Goal: Transaction & Acquisition: Book appointment/travel/reservation

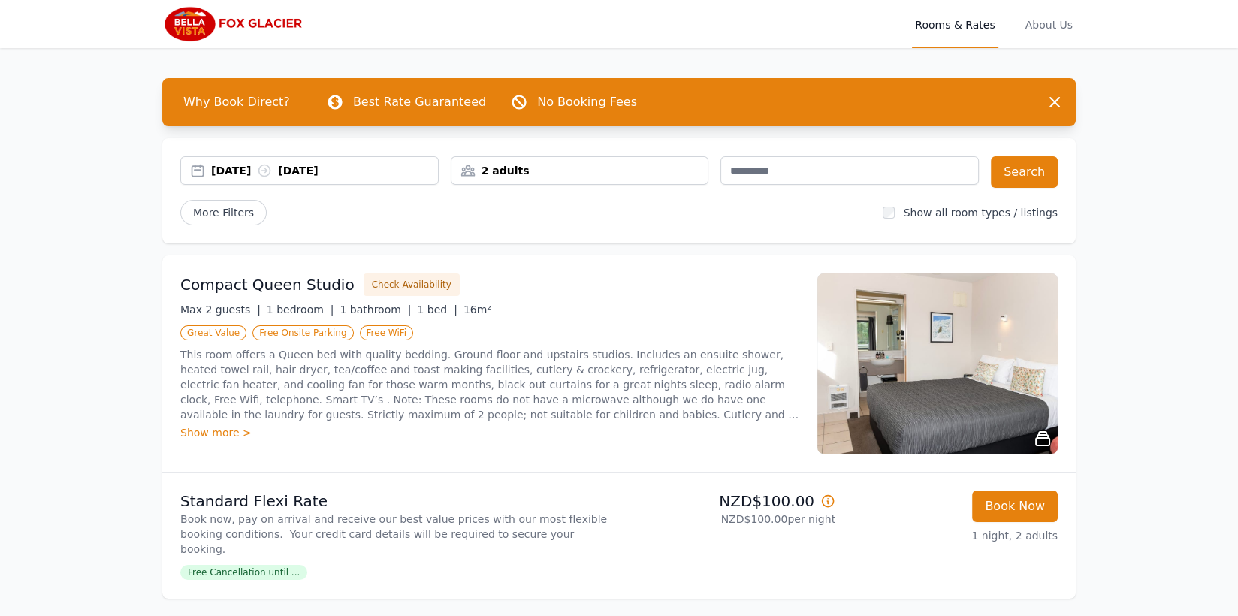
click at [617, 173] on div "2 adults" at bounding box center [579, 170] width 257 height 15
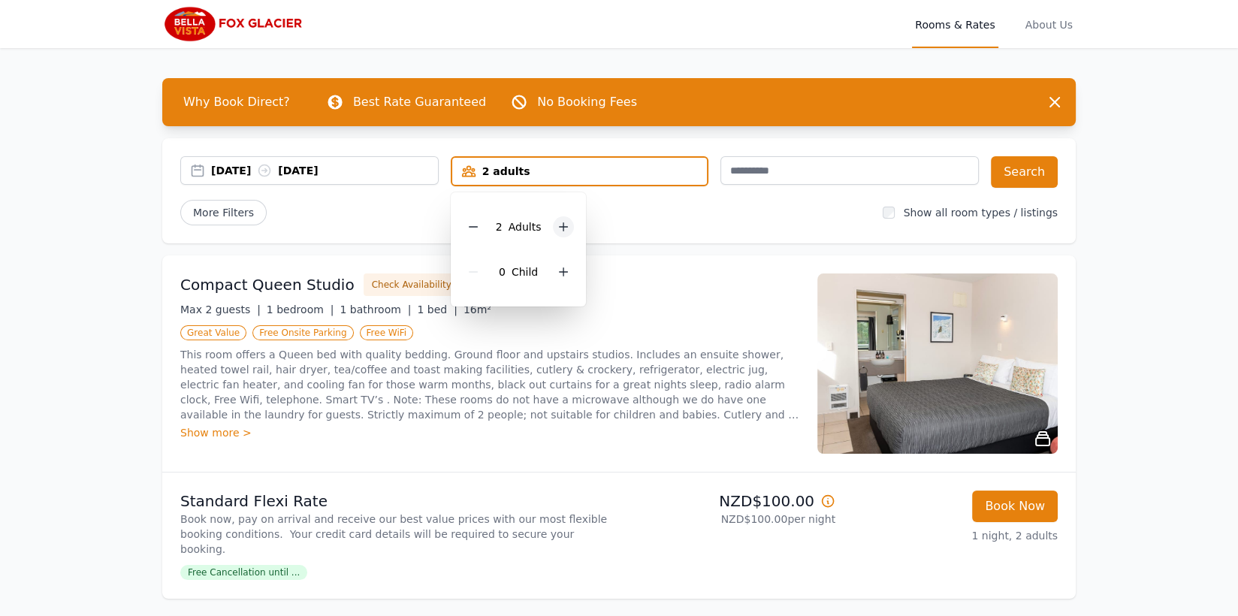
click at [569, 223] on div at bounding box center [563, 226] width 21 height 21
click at [565, 225] on icon at bounding box center [563, 227] width 12 height 12
click at [327, 173] on div "[DATE] [DATE]" at bounding box center [324, 170] width 227 height 15
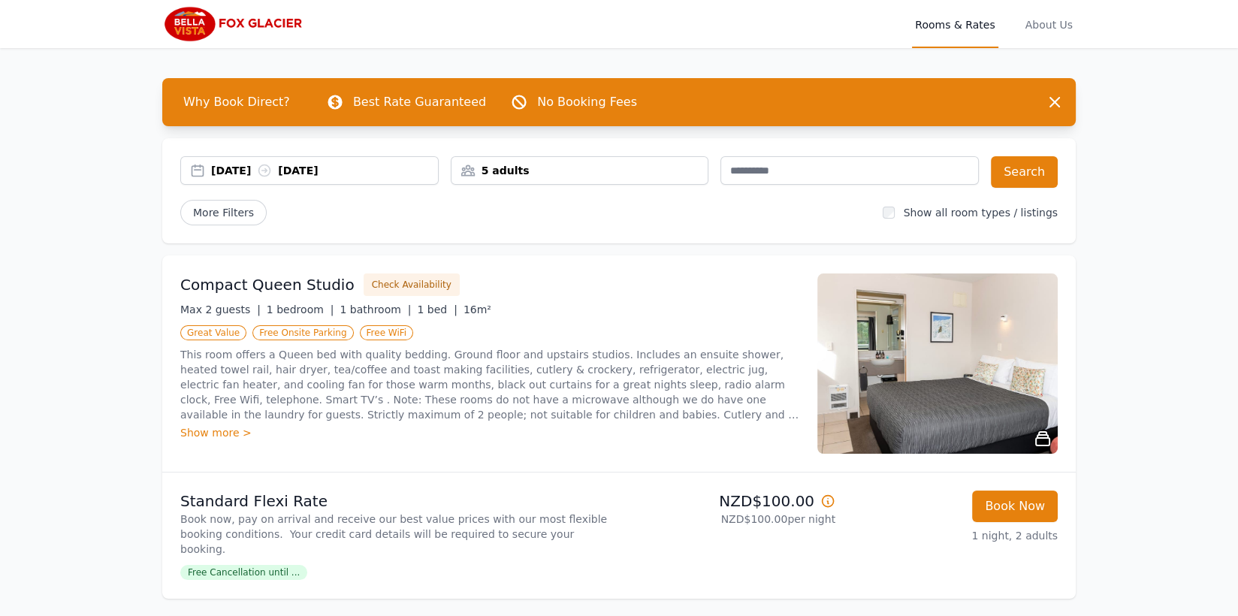
click at [241, 167] on div "[DATE] [DATE]" at bounding box center [324, 170] width 227 height 15
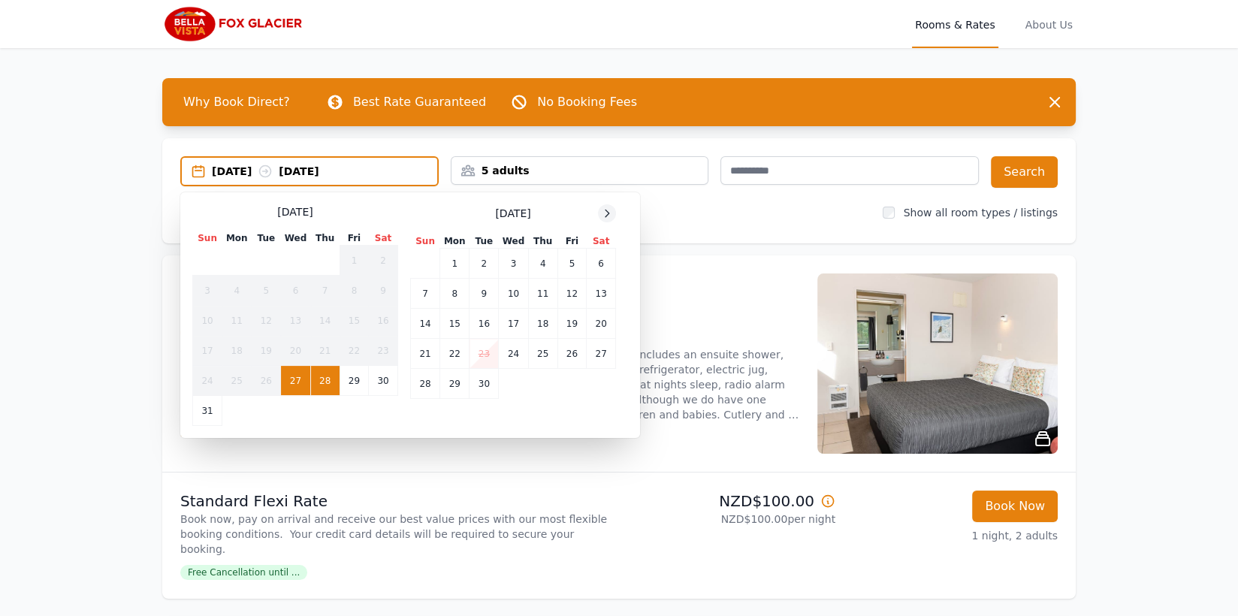
click at [608, 212] on icon at bounding box center [607, 213] width 4 height 7
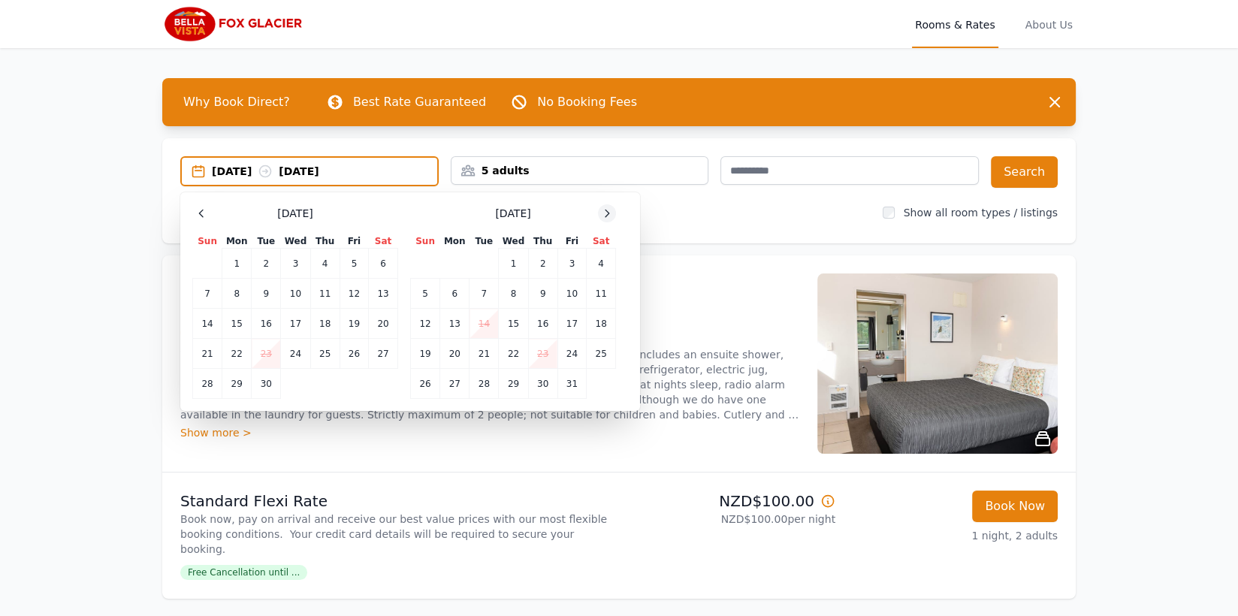
click at [608, 212] on icon at bounding box center [607, 213] width 4 height 7
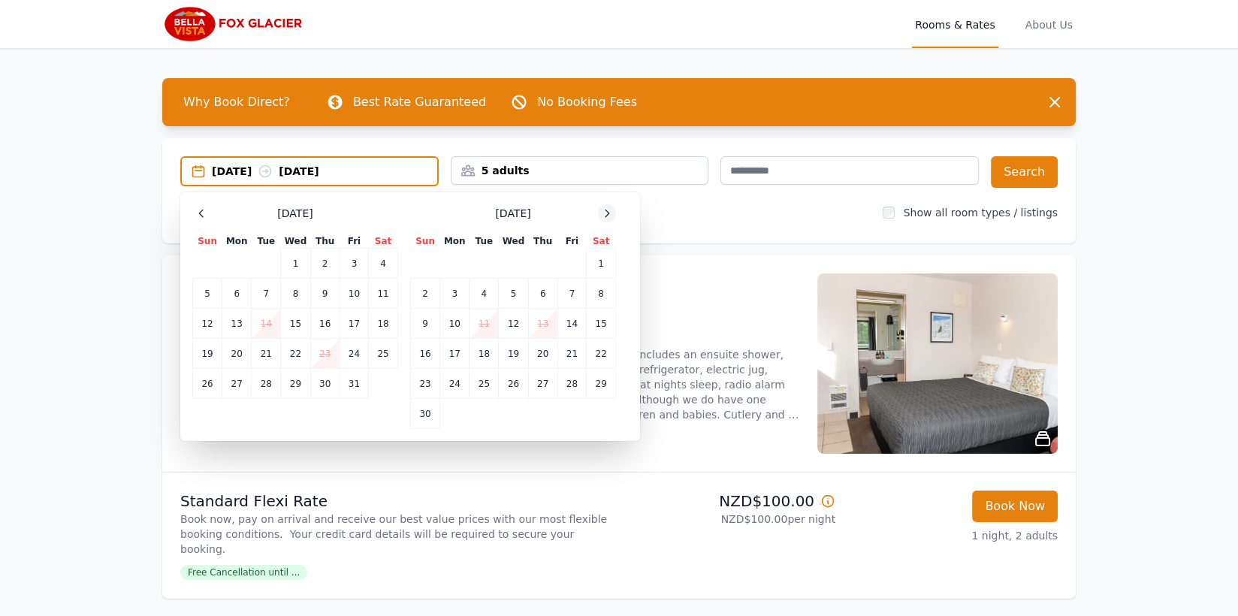
click at [608, 212] on icon at bounding box center [607, 213] width 4 height 7
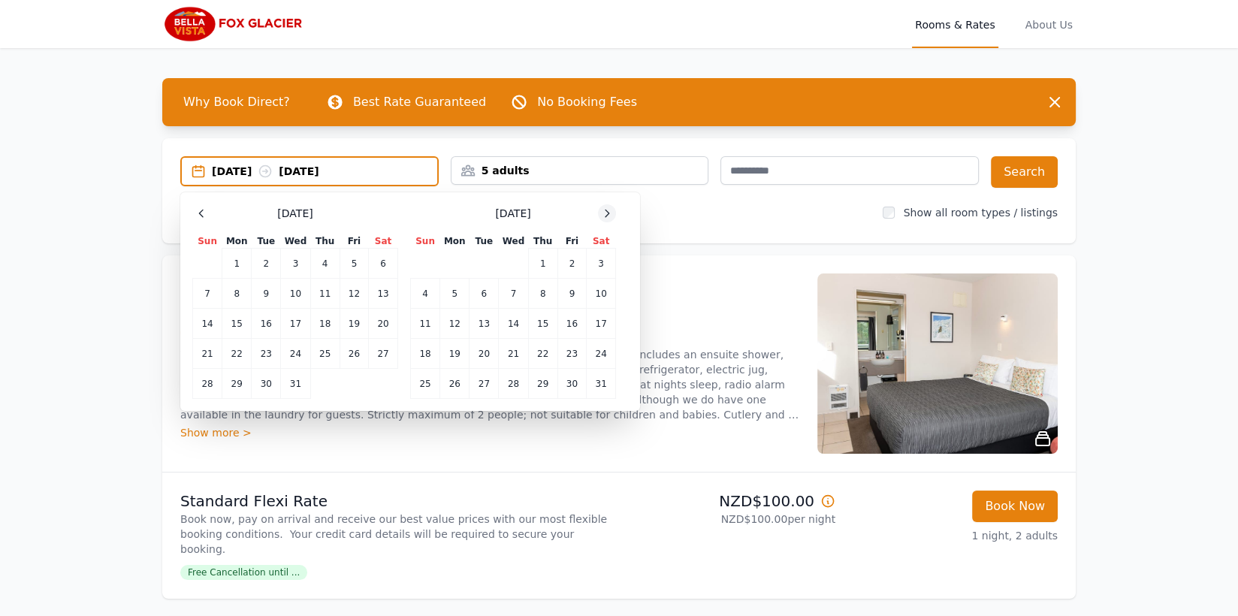
click at [608, 212] on icon at bounding box center [607, 213] width 4 height 7
click at [572, 264] on td "3" at bounding box center [571, 264] width 29 height 30
click at [591, 265] on td "4" at bounding box center [601, 264] width 29 height 30
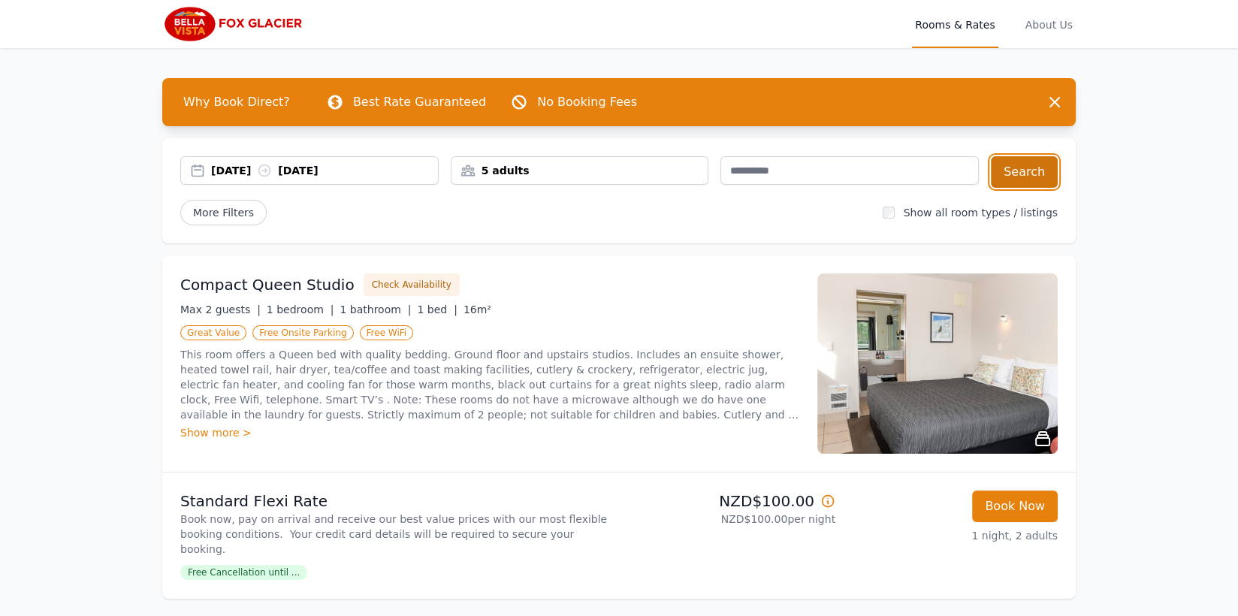
click at [1024, 166] on button "Search" at bounding box center [1024, 172] width 67 height 32
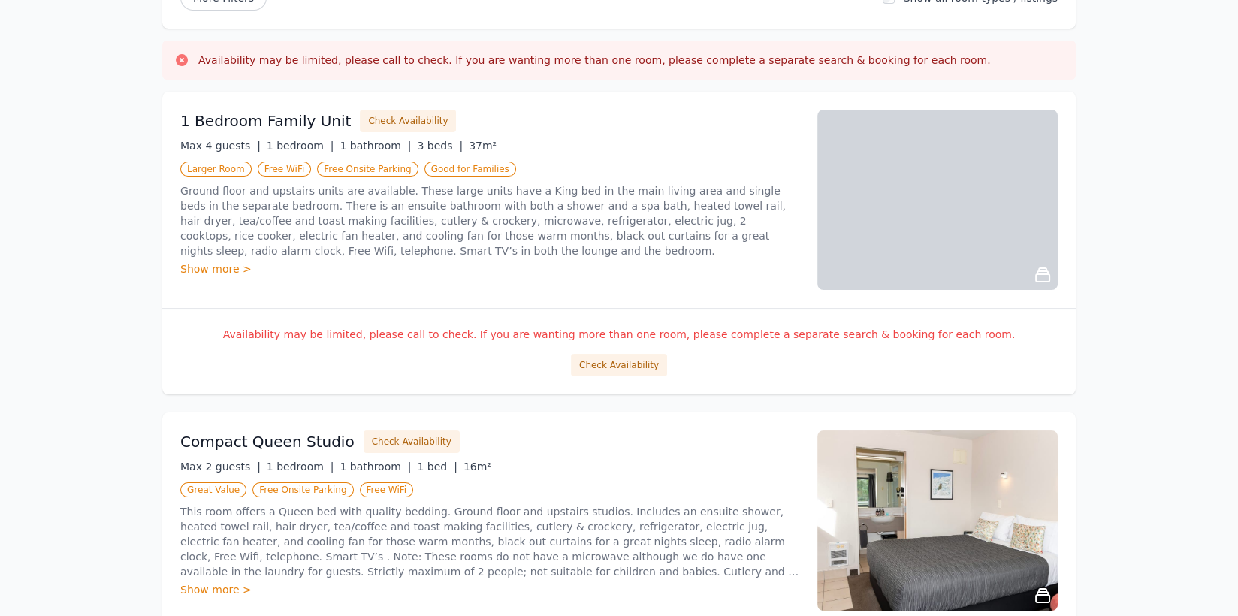
scroll to position [74, 0]
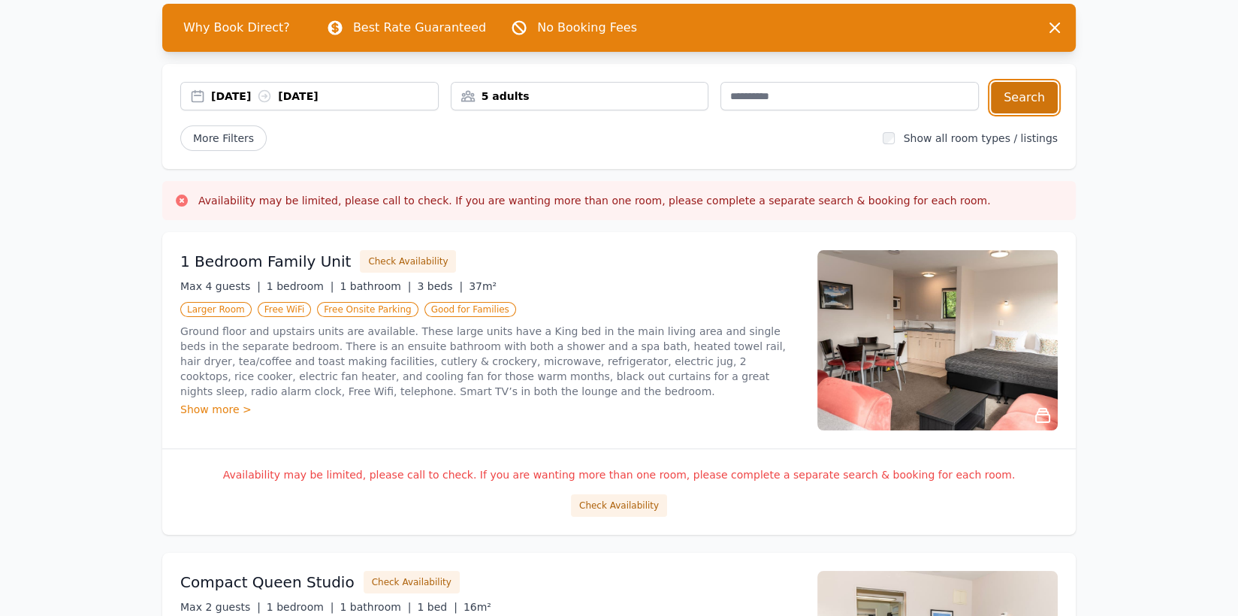
click at [1042, 92] on button "Search" at bounding box center [1024, 98] width 67 height 32
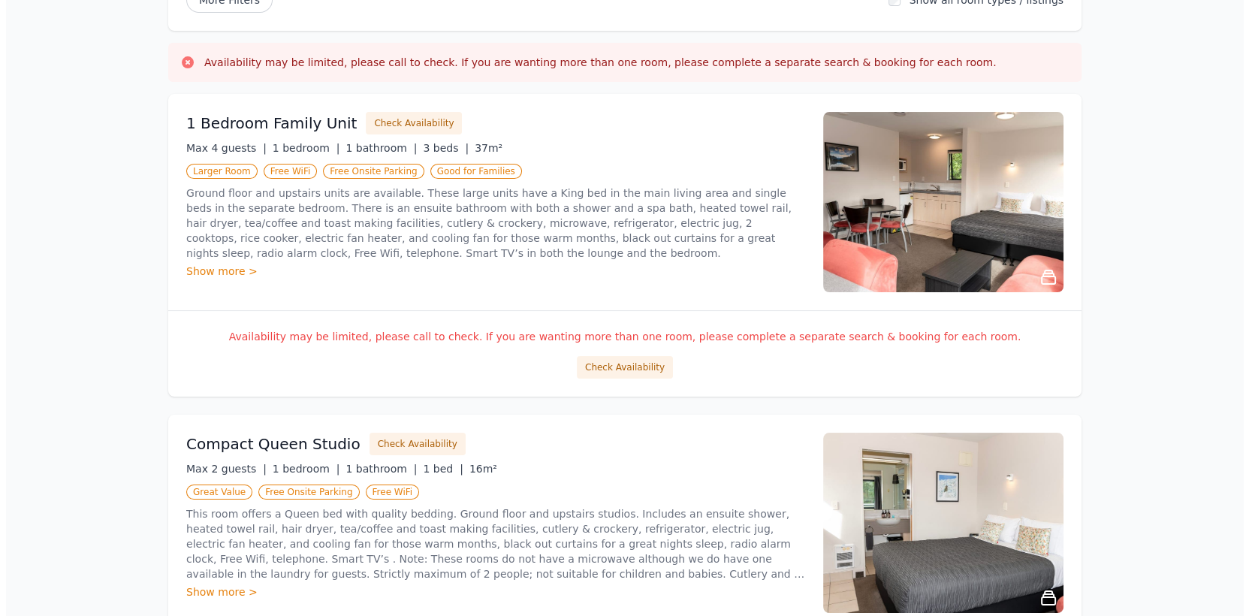
scroll to position [149, 0]
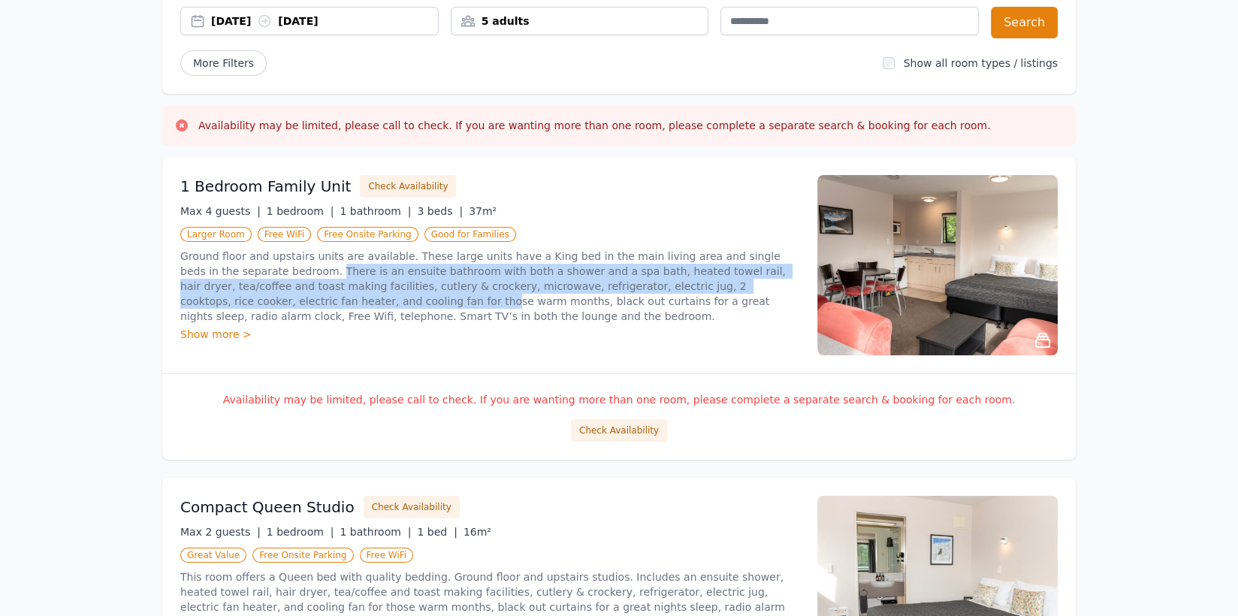
drag, startPoint x: 277, startPoint y: 268, endPoint x: 294, endPoint y: 299, distance: 35.3
click at [294, 299] on p "Ground floor and upstairs units are available. These large units have a King be…" at bounding box center [489, 286] width 619 height 75
click at [370, 183] on button "Check Availability" at bounding box center [408, 186] width 96 height 23
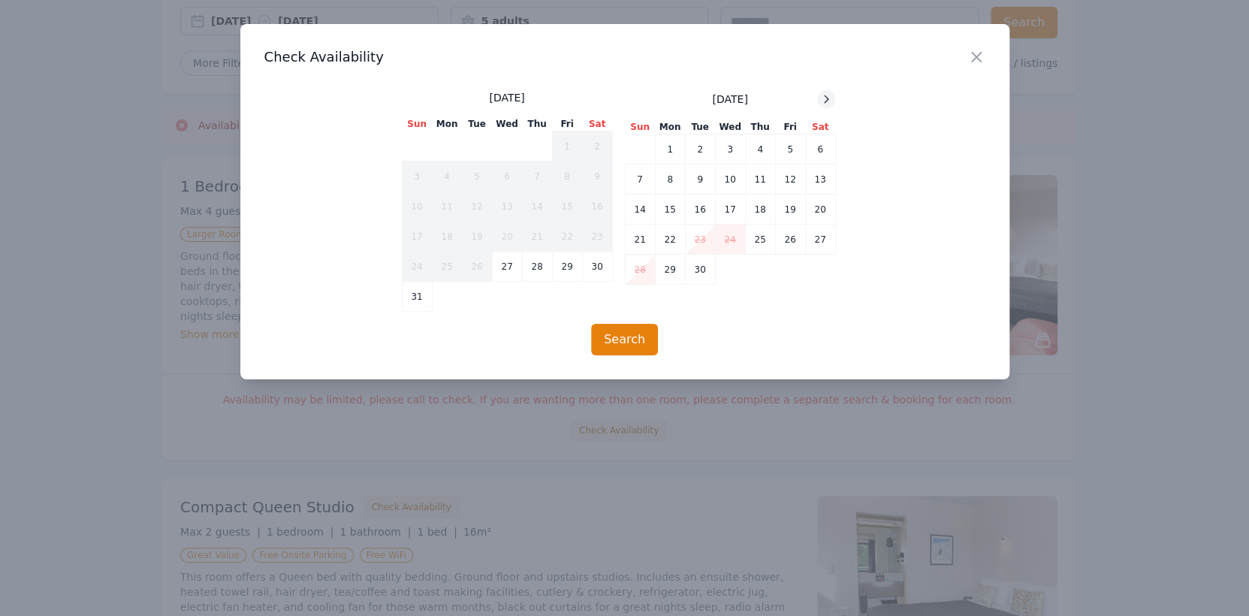
click at [828, 101] on icon at bounding box center [826, 99] width 12 height 12
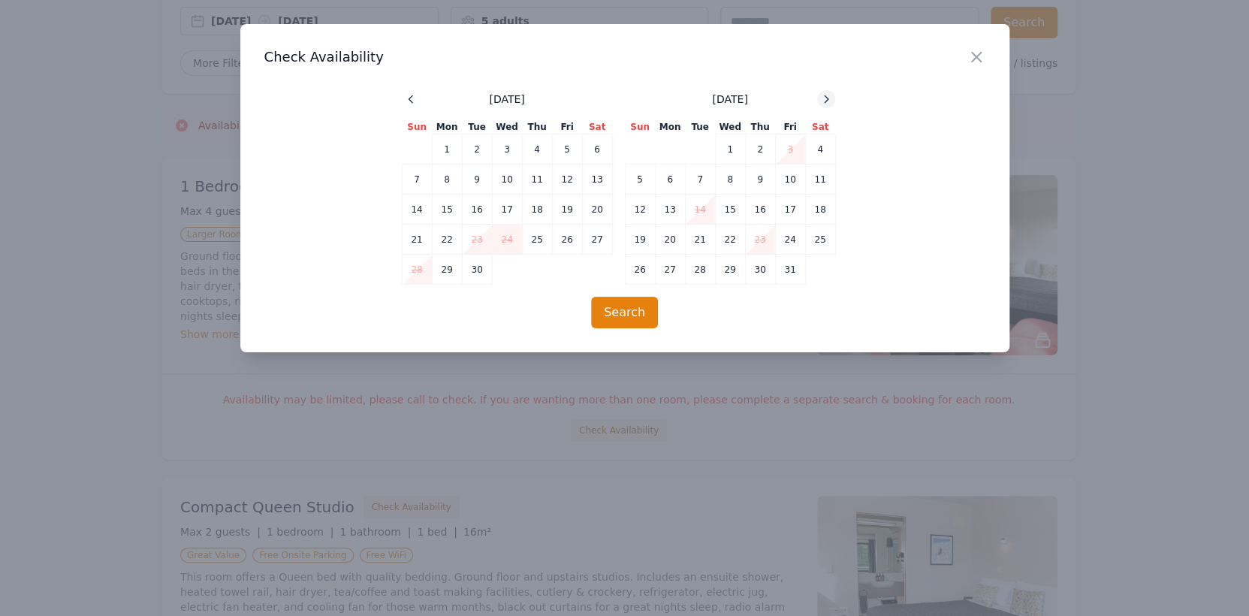
click at [828, 101] on icon at bounding box center [826, 99] width 12 height 12
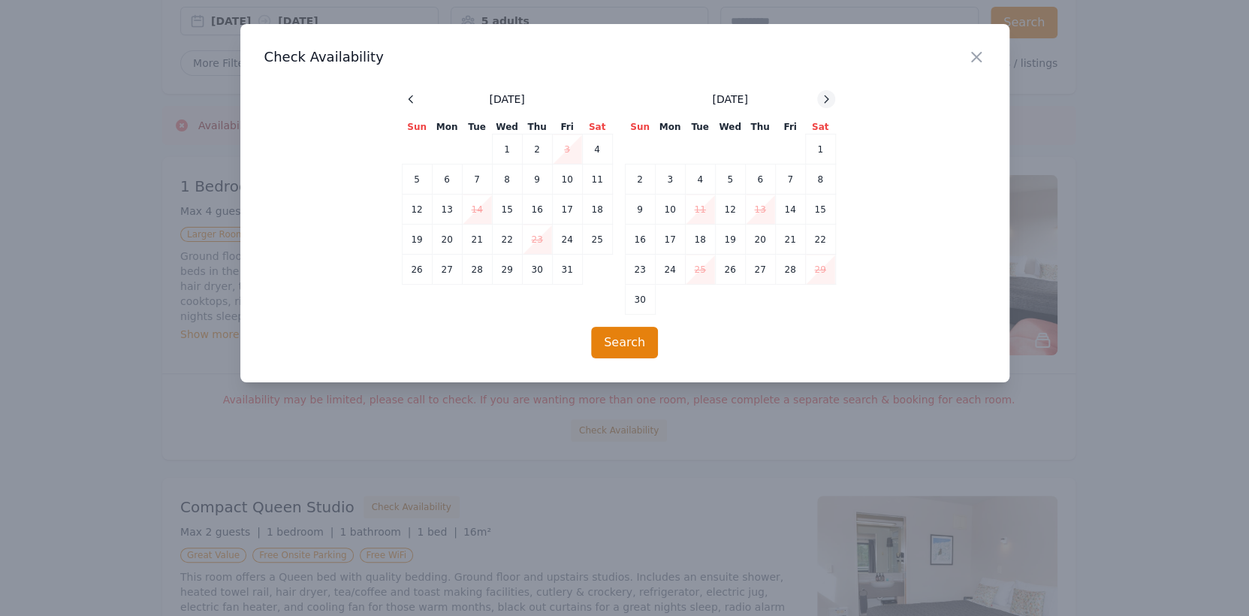
click at [828, 101] on icon at bounding box center [826, 99] width 12 height 12
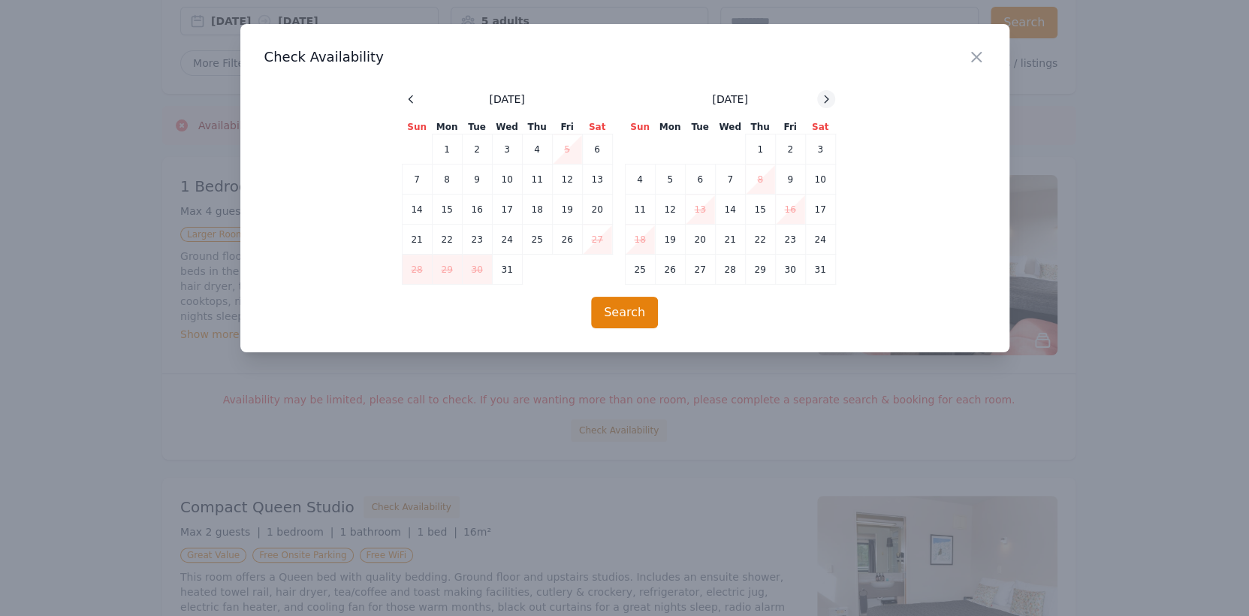
click at [828, 101] on icon at bounding box center [826, 99] width 12 height 12
click at [786, 145] on td "3" at bounding box center [790, 149] width 30 height 30
click at [813, 146] on td "4" at bounding box center [820, 149] width 30 height 30
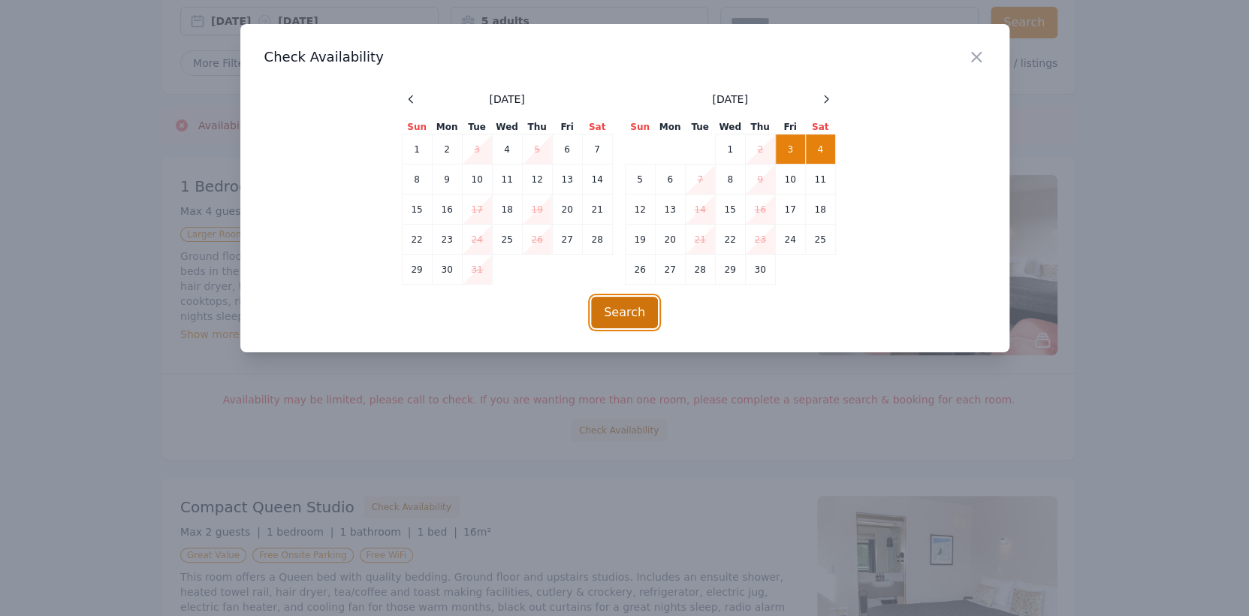
click at [614, 308] on button "Search" at bounding box center [624, 313] width 67 height 32
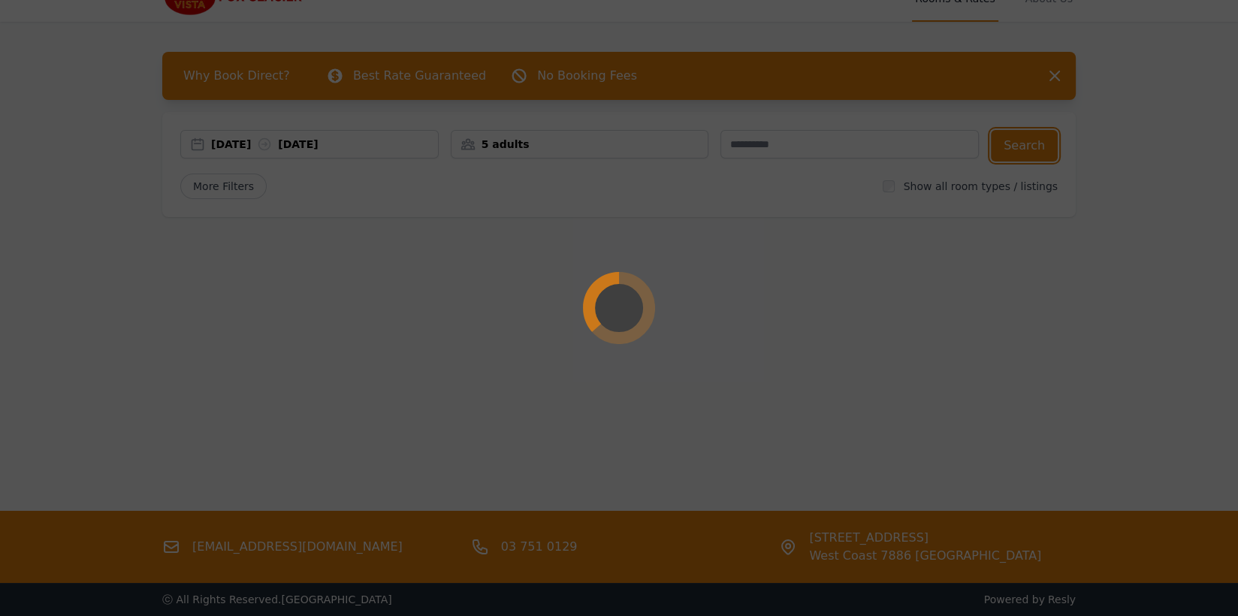
scroll to position [0, 0]
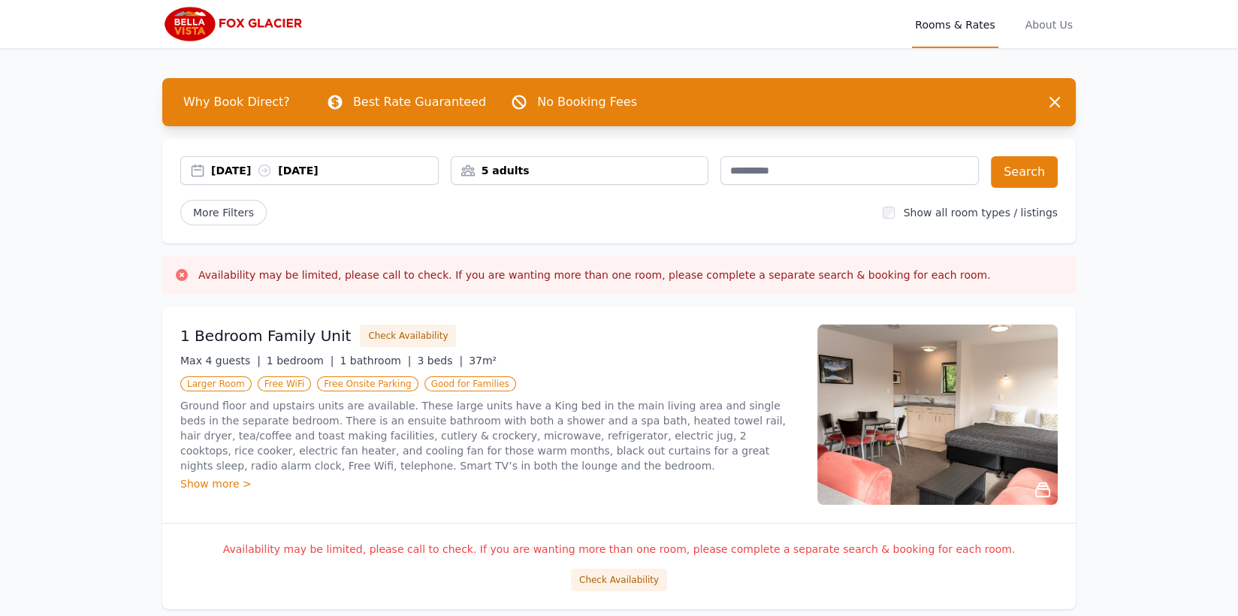
click at [940, 440] on img at bounding box center [937, 414] width 240 height 180
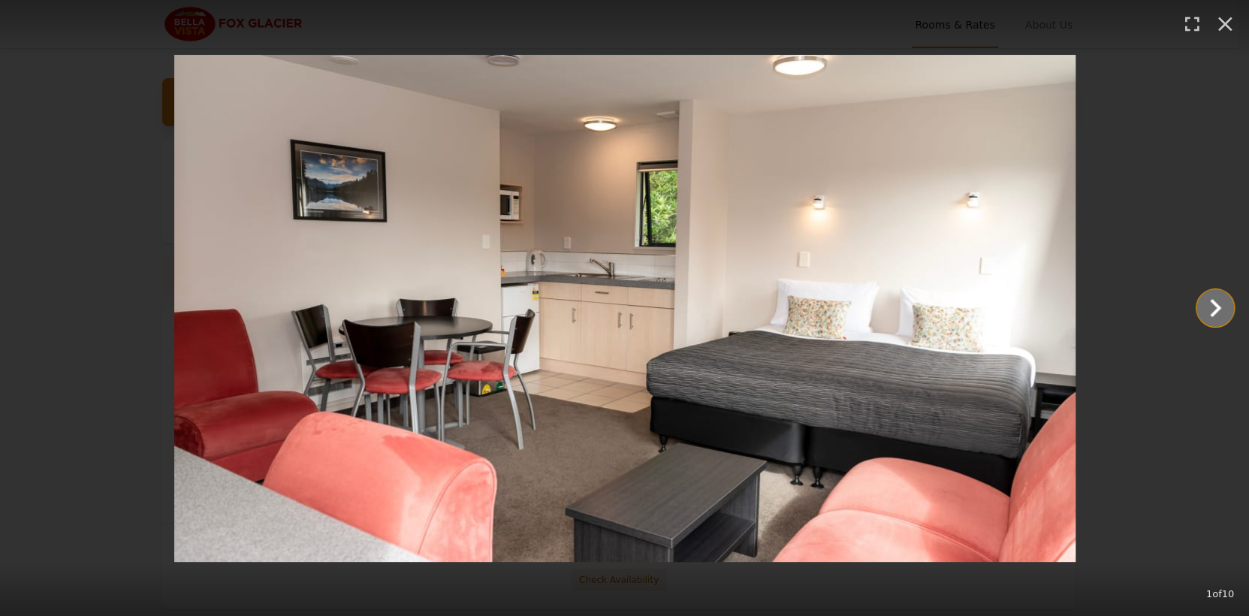
click at [1224, 309] on icon "Show slide 2 of 10" at bounding box center [1215, 308] width 36 height 36
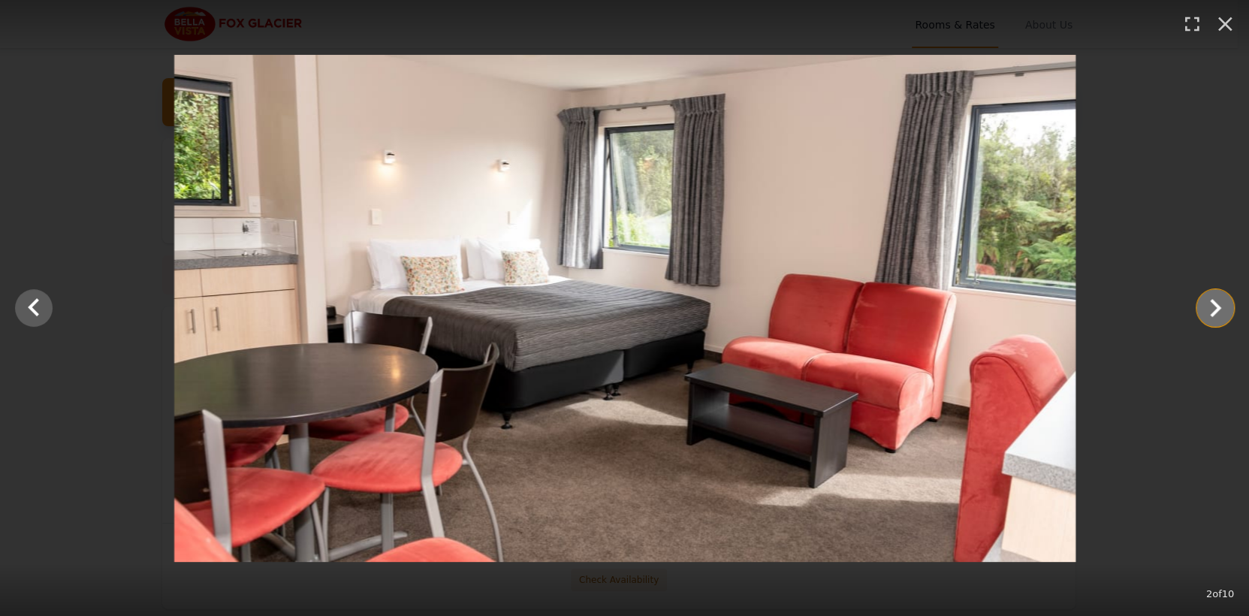
click at [1224, 309] on icon "Show slide 3 of 10" at bounding box center [1215, 308] width 36 height 36
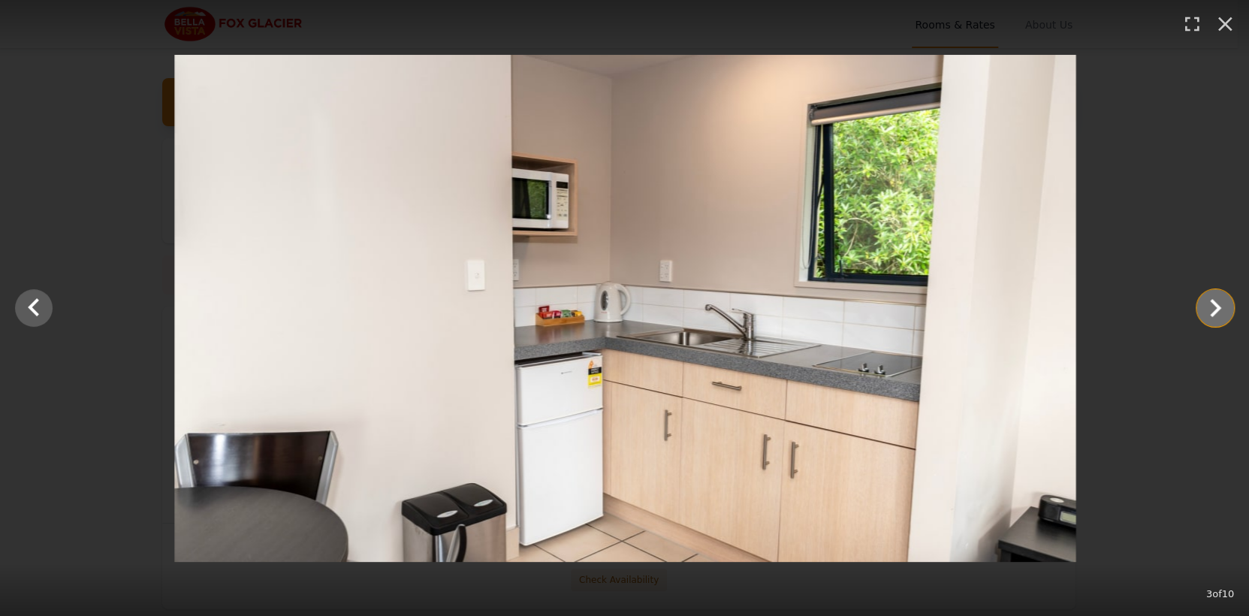
click at [1224, 309] on icon "Show slide 4 of 10" at bounding box center [1215, 308] width 36 height 36
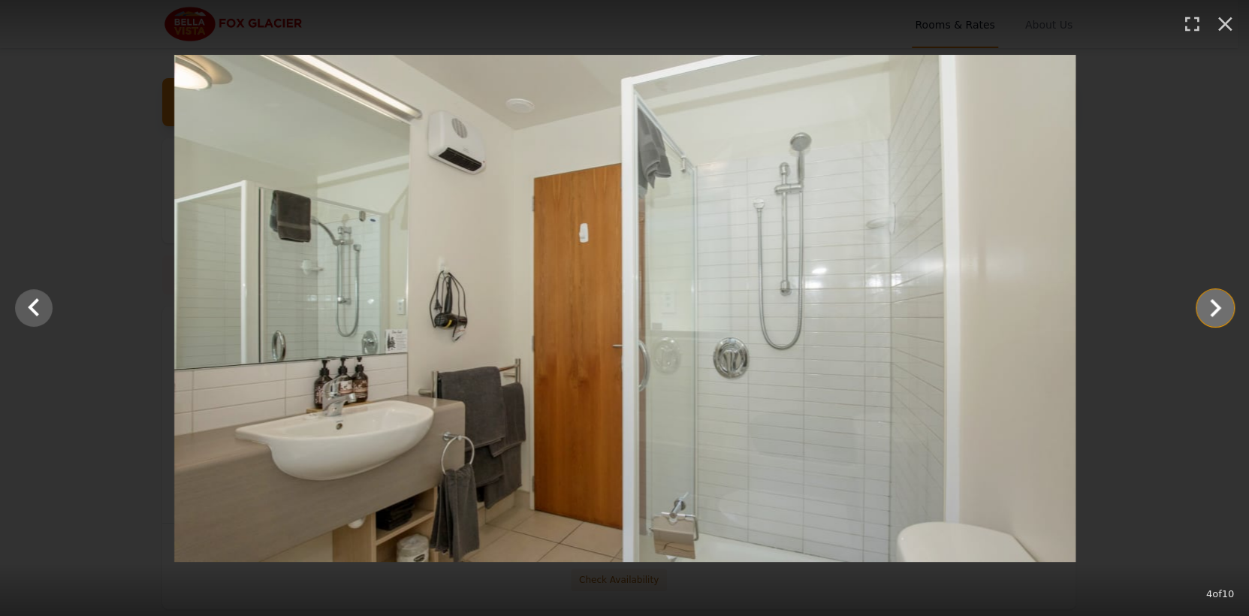
click at [1224, 309] on icon "Show slide 5 of 10" at bounding box center [1215, 308] width 36 height 36
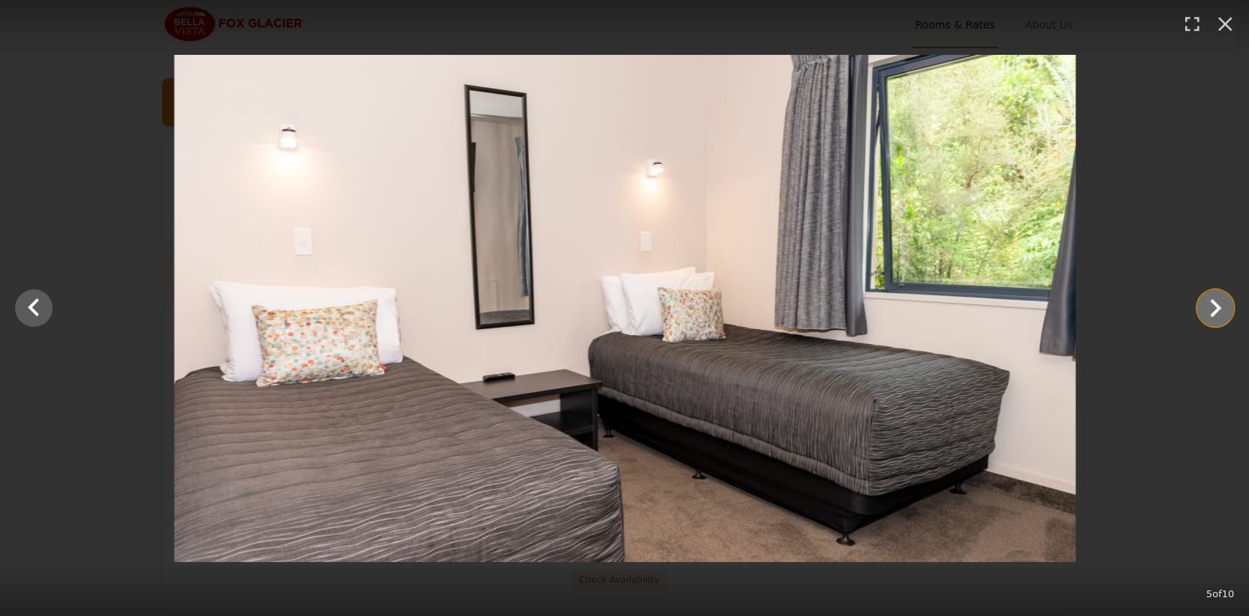
click at [1224, 309] on icon "Show slide 6 of 10" at bounding box center [1215, 308] width 36 height 36
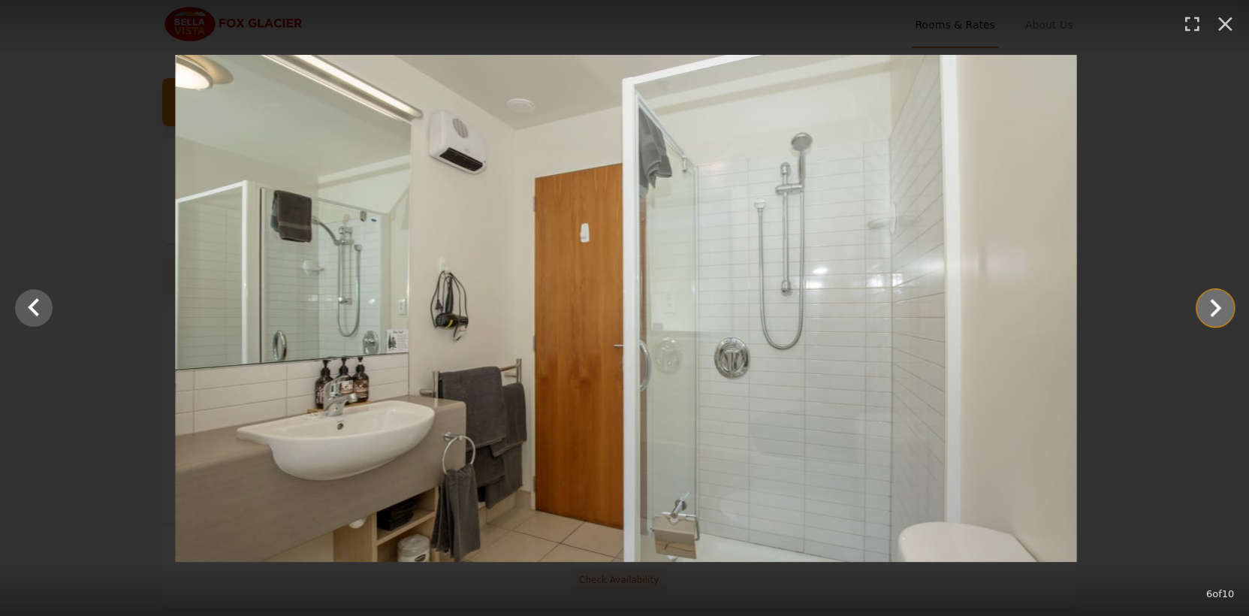
click at [1224, 309] on icon "Show slide 7 of 10" at bounding box center [1215, 308] width 36 height 36
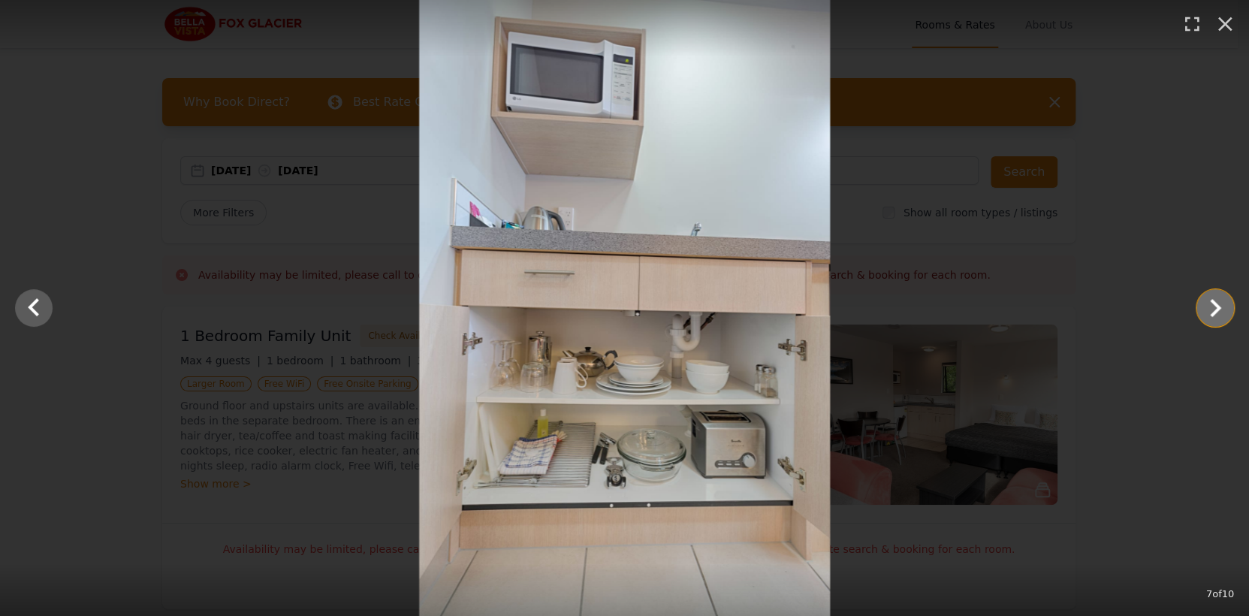
click at [1224, 309] on icon "Show slide 8 of 10" at bounding box center [1215, 308] width 36 height 36
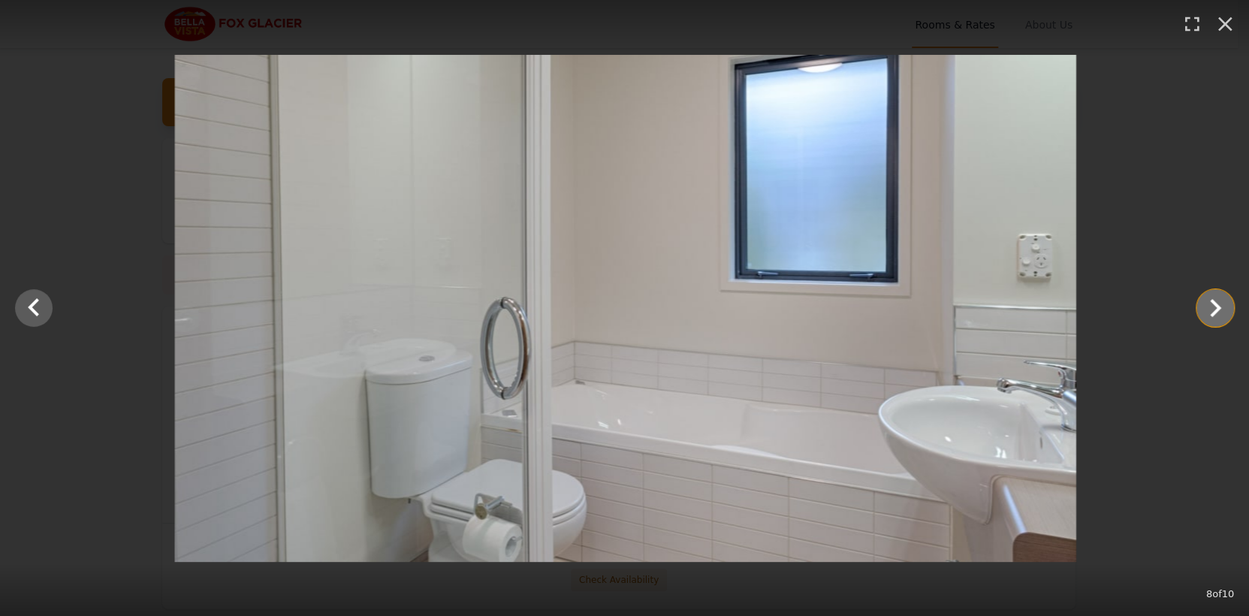
click at [1224, 309] on icon "Show slide 9 of 10" at bounding box center [1215, 308] width 36 height 36
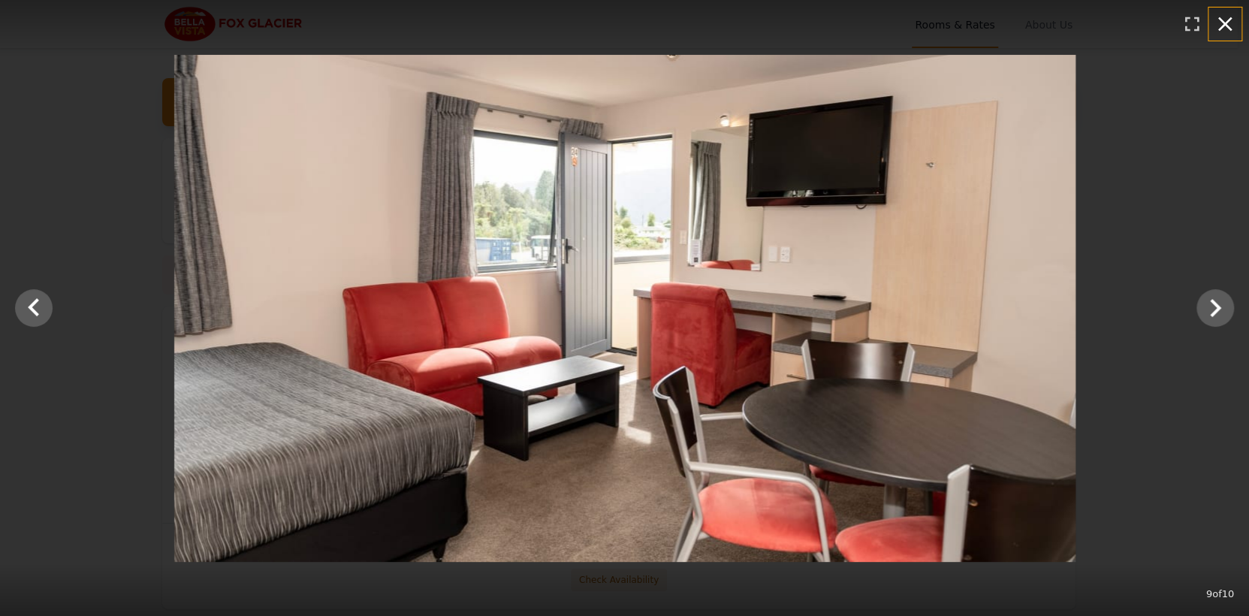
click at [1228, 20] on icon "button" at bounding box center [1225, 24] width 14 height 14
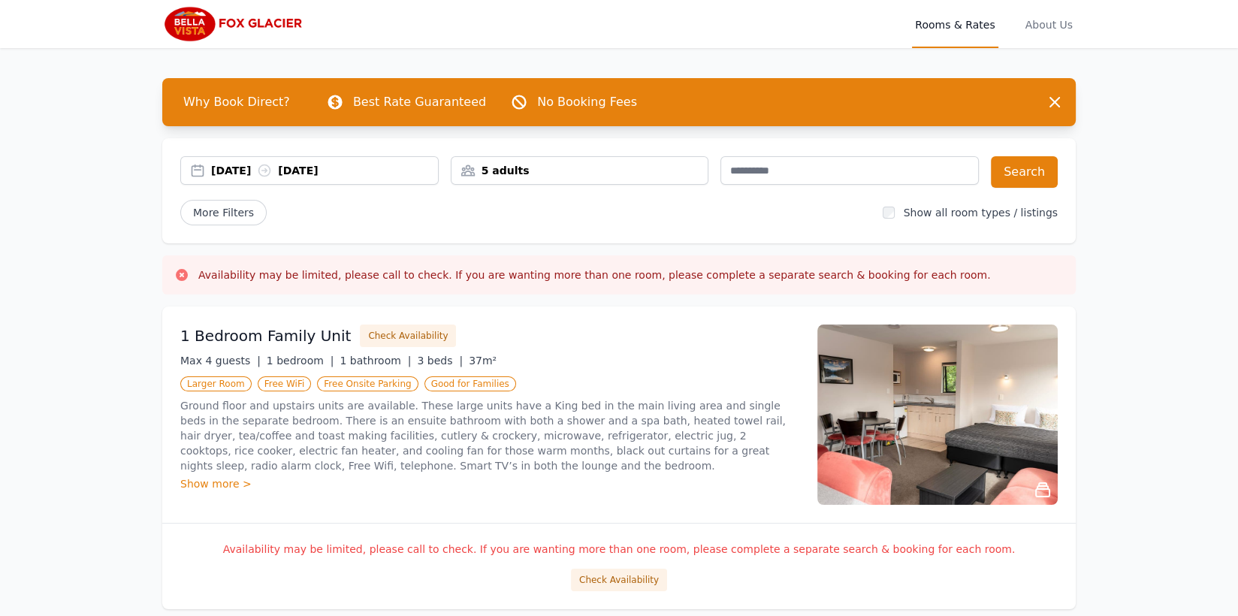
click at [545, 103] on p "No Booking Fees" at bounding box center [587, 102] width 100 height 18
click at [1054, 97] on icon "button" at bounding box center [1054, 102] width 18 height 18
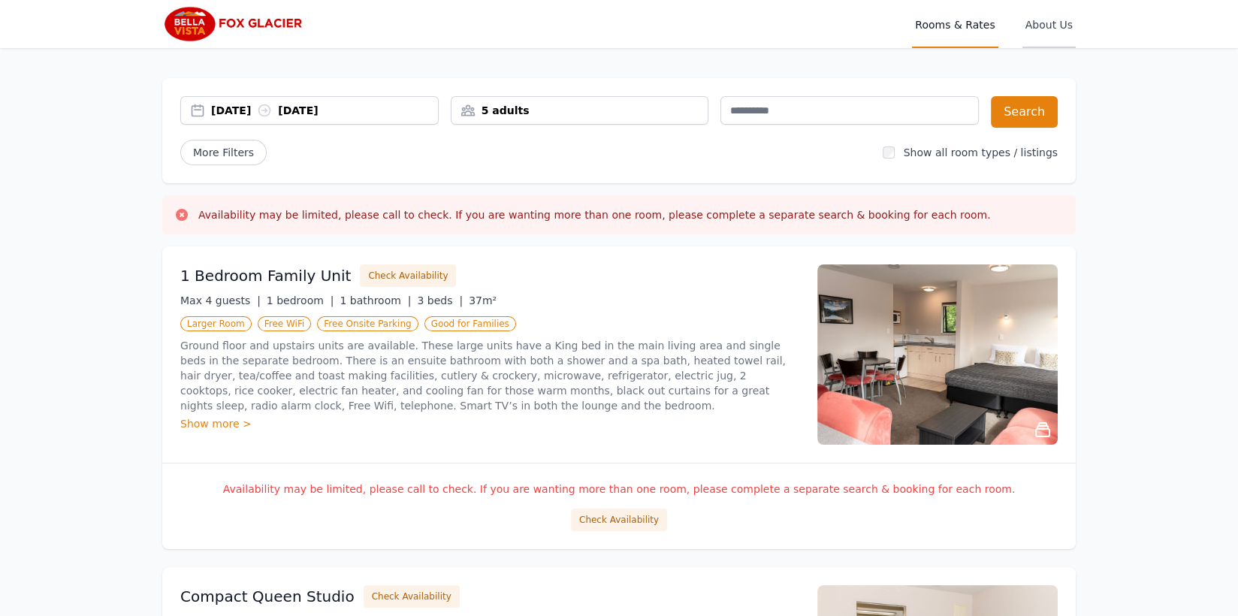
click at [1045, 17] on span "About Us" at bounding box center [1048, 24] width 53 height 48
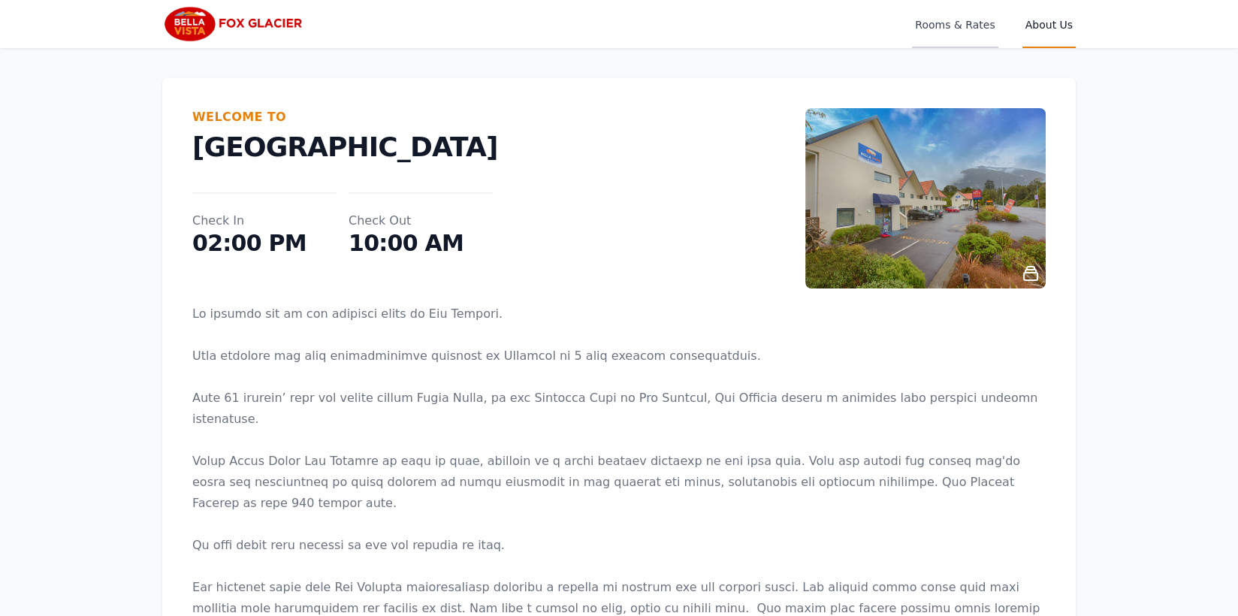
click at [927, 32] on span "Rooms & Rates" at bounding box center [955, 24] width 86 height 48
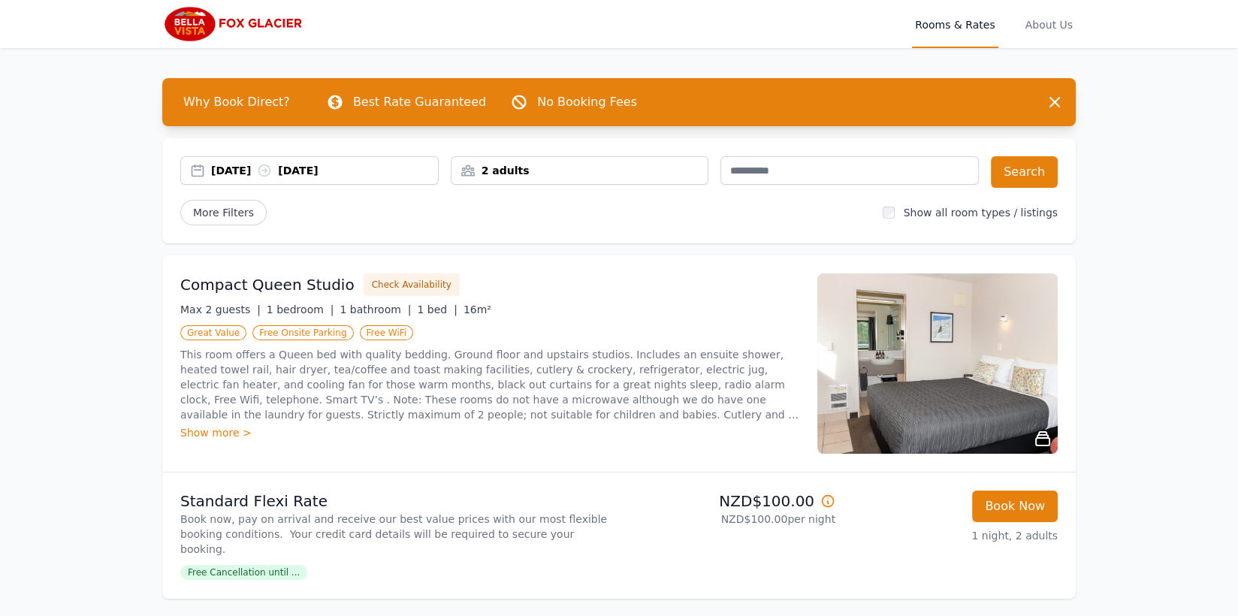
click at [315, 171] on div "28 Aug 2025 29 Aug 2025" at bounding box center [324, 170] width 227 height 15
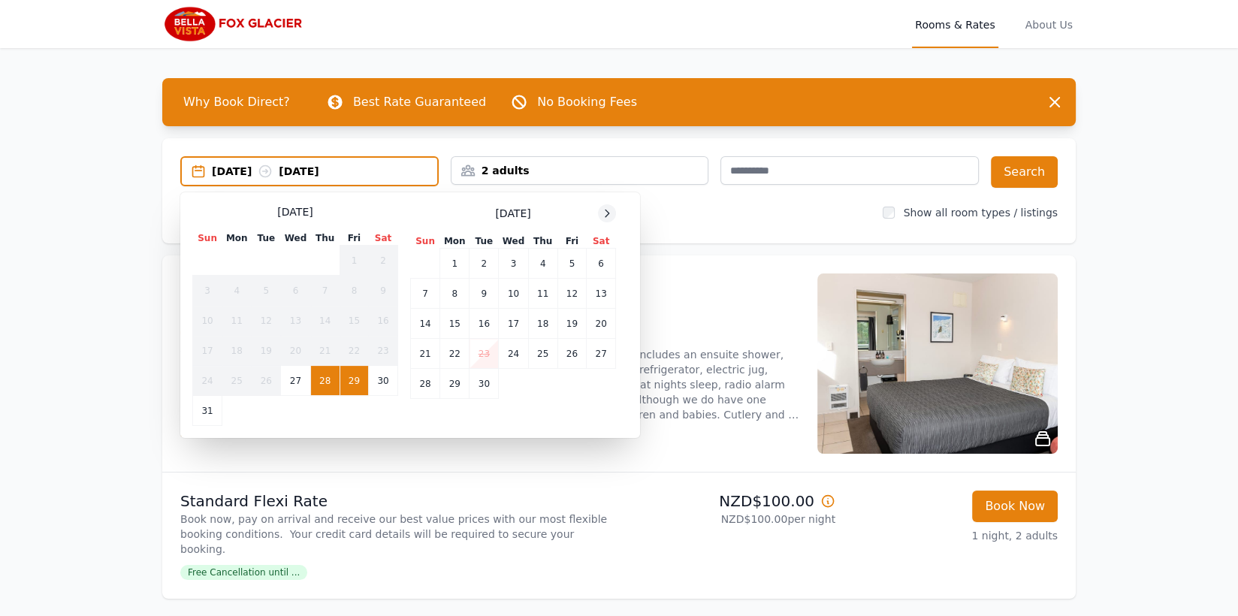
click at [602, 213] on icon at bounding box center [607, 213] width 12 height 12
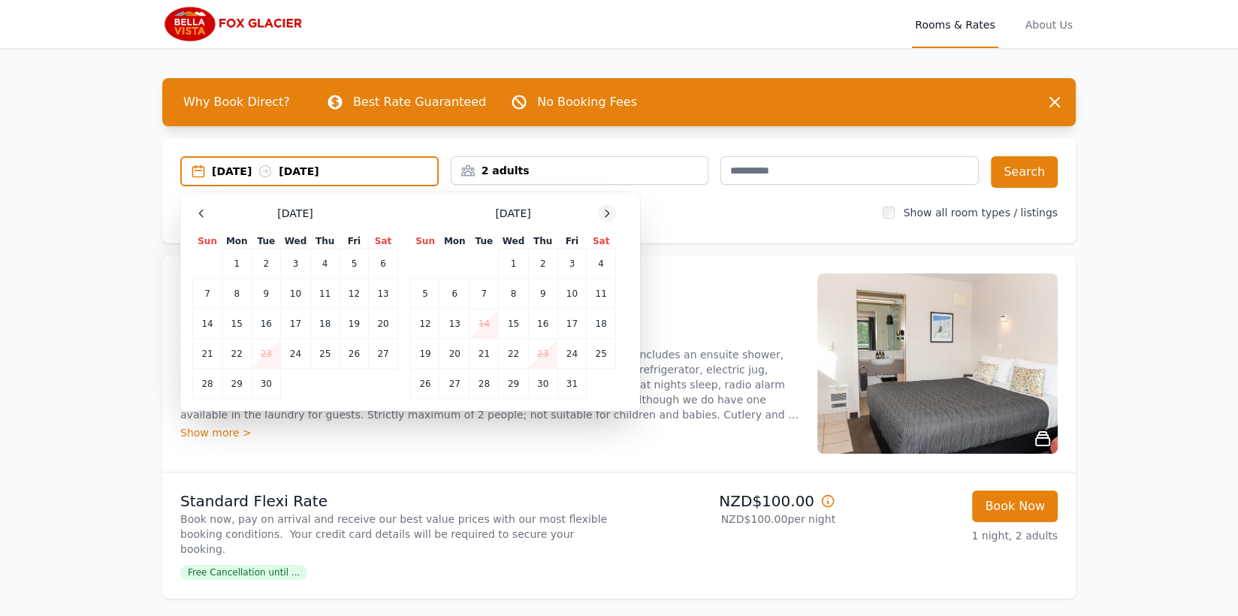
click at [602, 213] on icon at bounding box center [607, 213] width 12 height 12
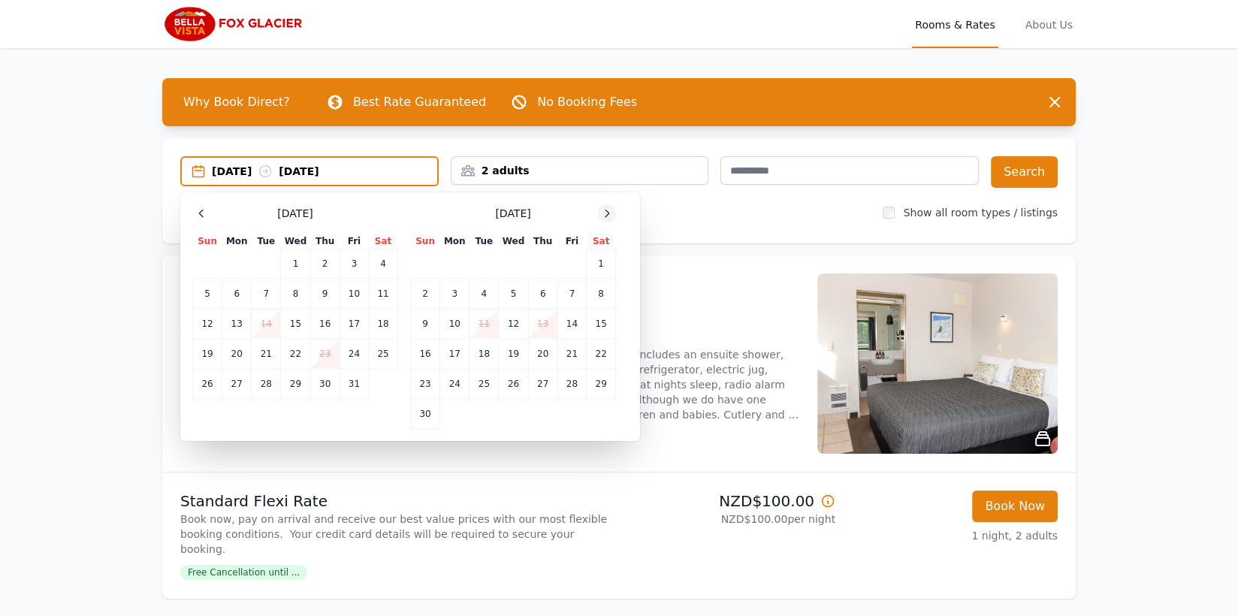
click at [602, 213] on icon at bounding box center [607, 213] width 12 height 12
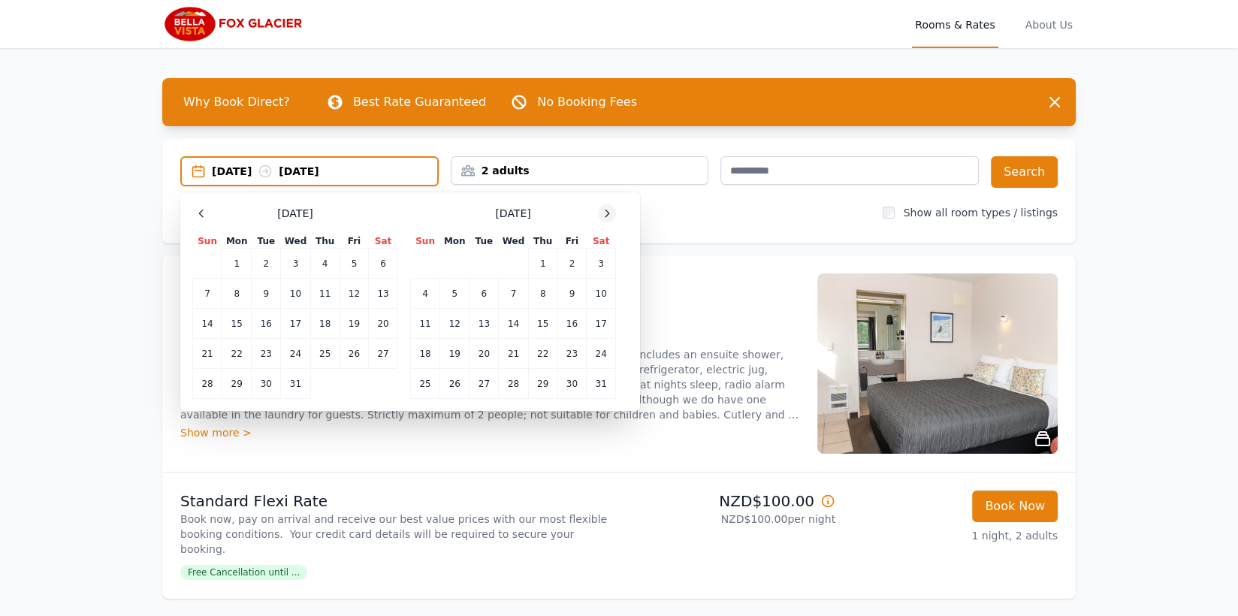
click at [602, 213] on icon at bounding box center [607, 213] width 12 height 12
click at [574, 260] on td "3" at bounding box center [571, 264] width 29 height 30
click at [604, 258] on td "4" at bounding box center [601, 264] width 29 height 30
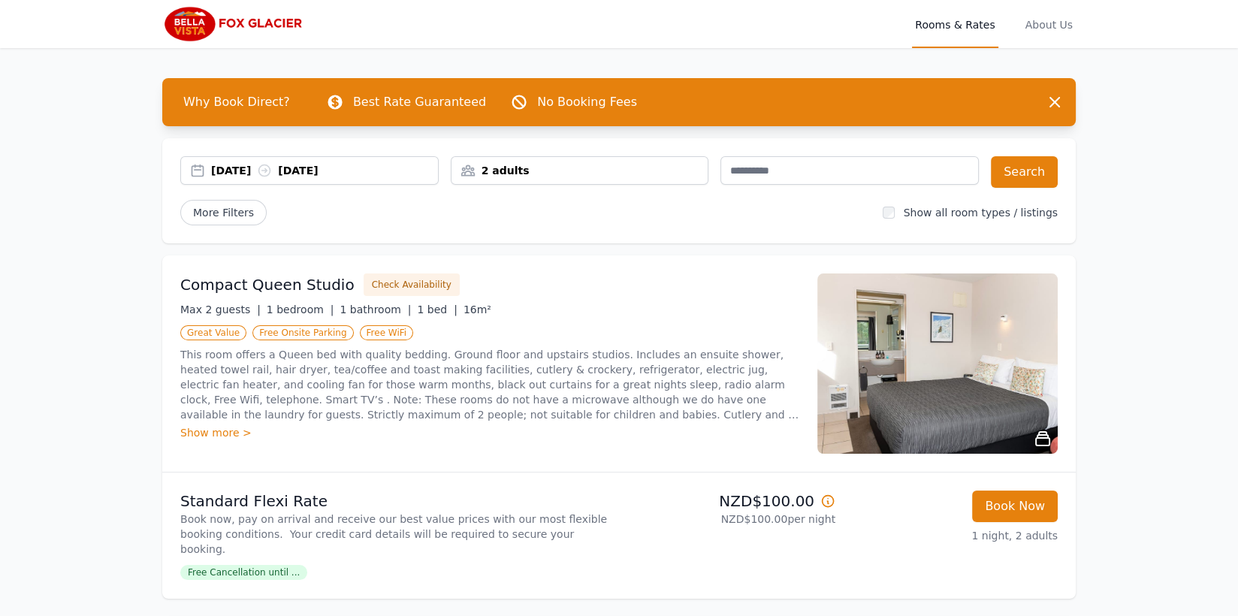
click at [563, 175] on div "2 adults" at bounding box center [579, 170] width 257 height 15
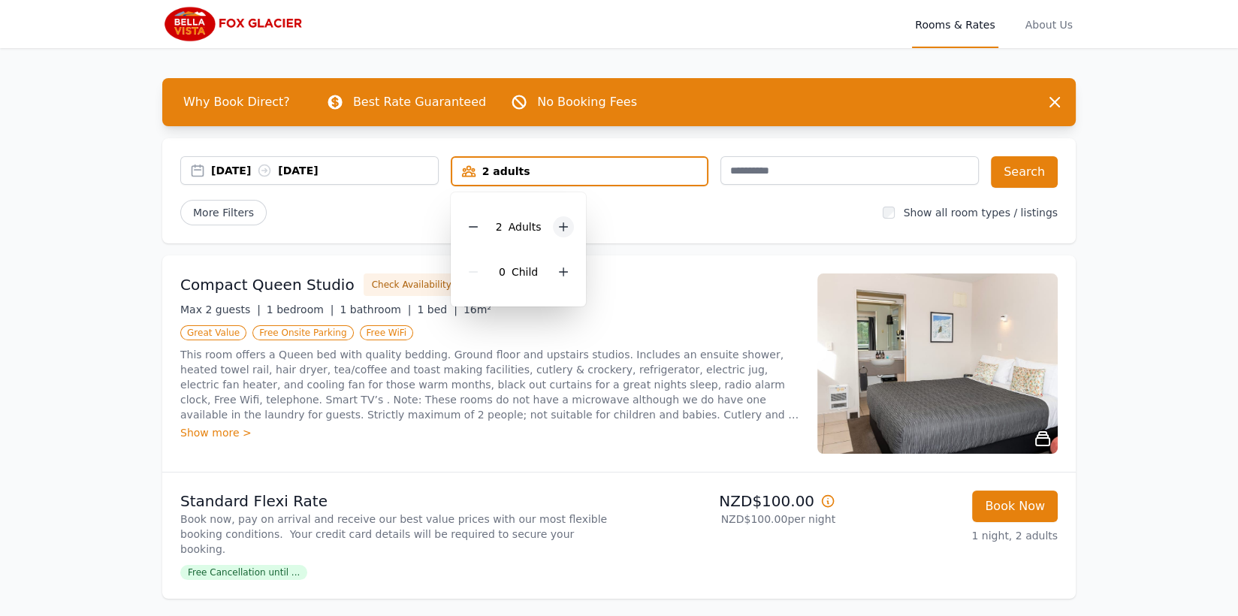
click at [562, 226] on icon at bounding box center [564, 227] width 8 height 8
click at [563, 226] on icon at bounding box center [564, 227] width 8 height 8
click at [681, 234] on div "03 Apr 2026 04 Apr 2026 5 adults 5 Adult s 0 Child Search More Filters Show all…" at bounding box center [618, 190] width 913 height 105
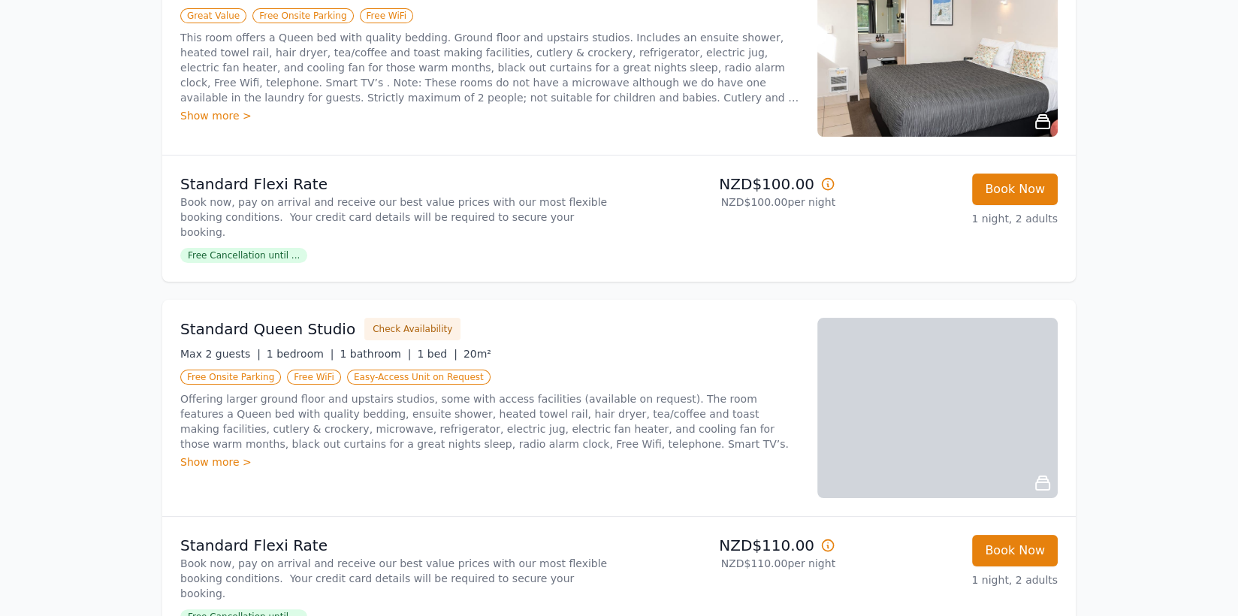
scroll to position [4, 0]
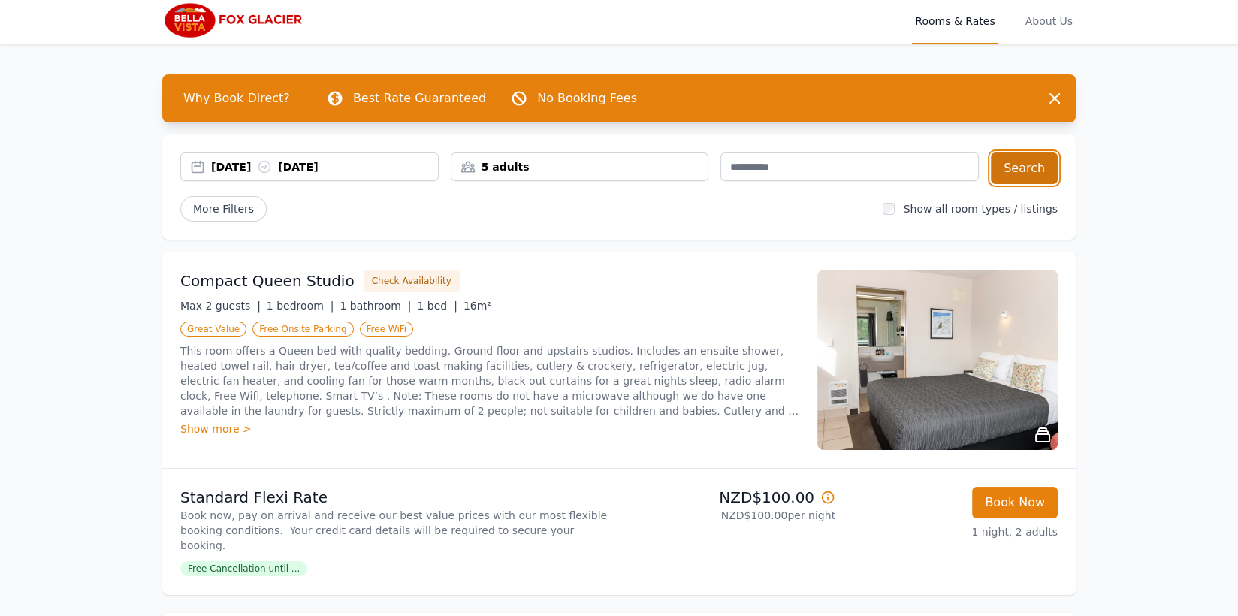
click at [1021, 164] on button "Search" at bounding box center [1024, 168] width 67 height 32
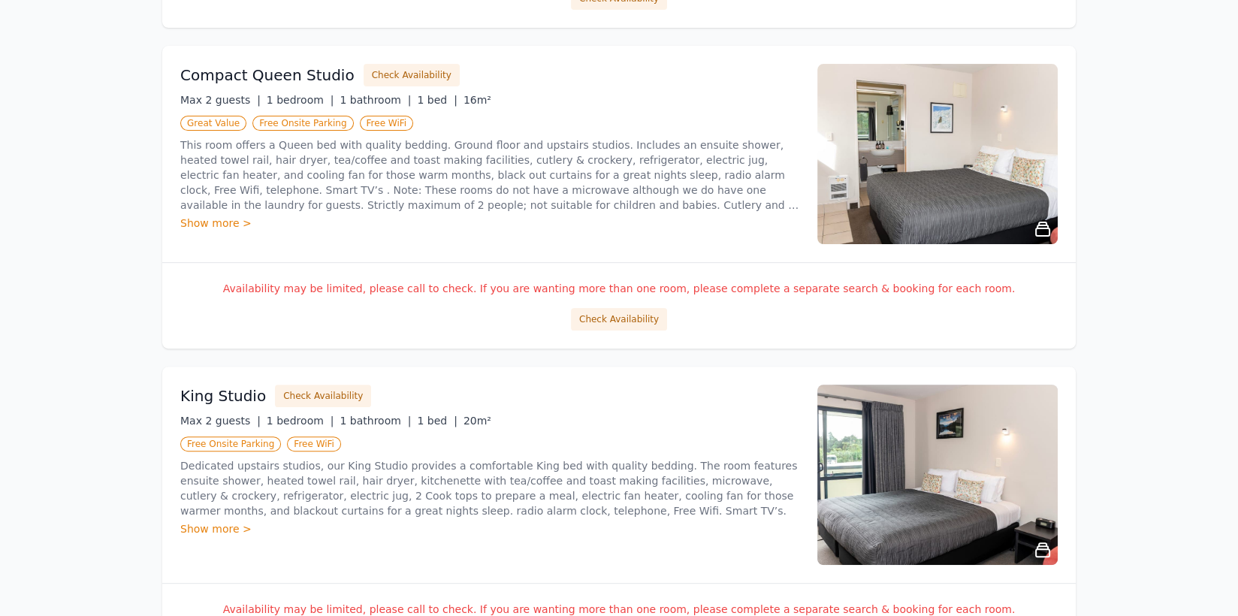
scroll to position [601, 0]
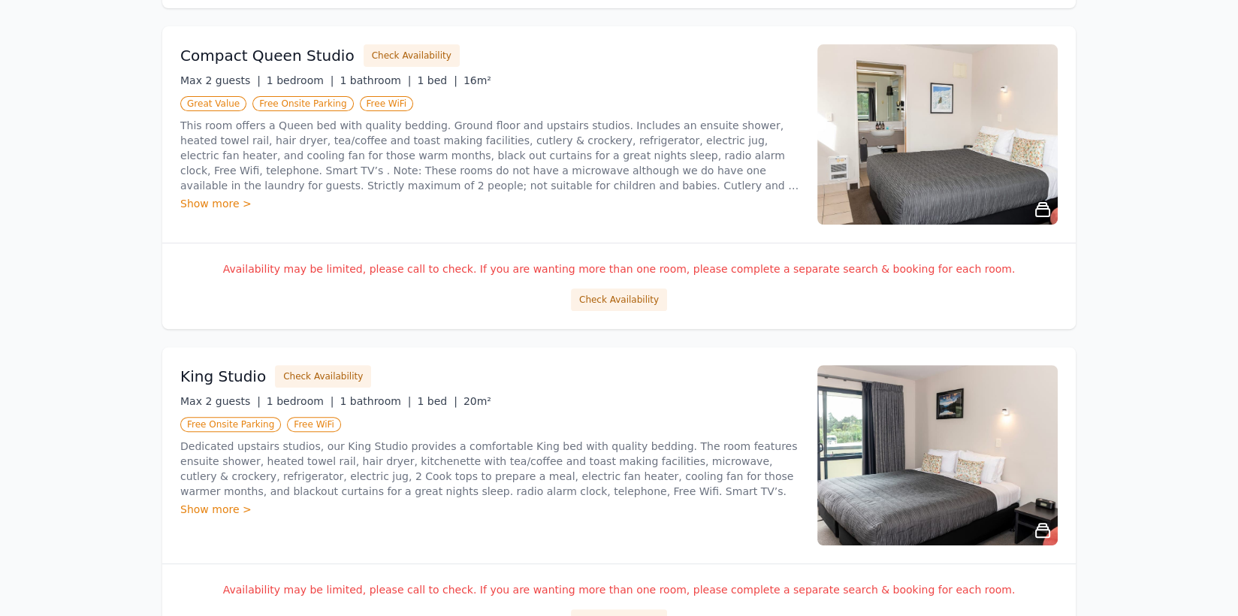
click at [0, 412] on div "Open main menu Rooms & Rates About Us Why Book Direct? Best Rate Guaranteed No …" at bounding box center [619, 573] width 1238 height 2348
